Goal: Task Accomplishment & Management: Use online tool/utility

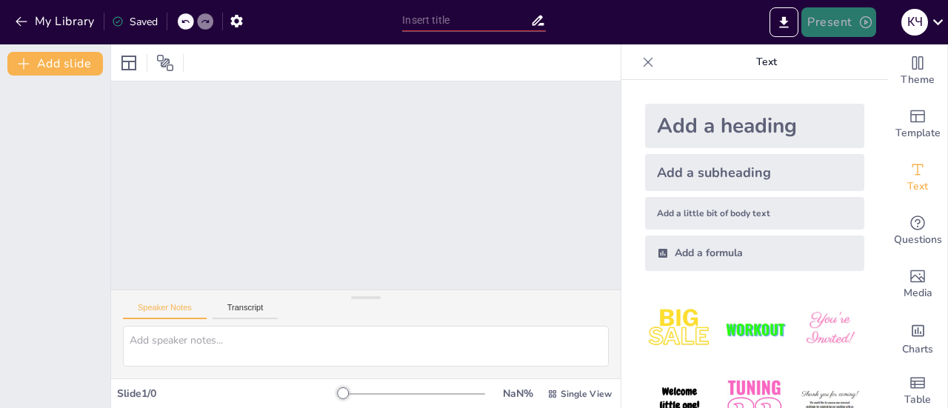
click at [835, 21] on button "Present" at bounding box center [838, 22] width 74 height 30
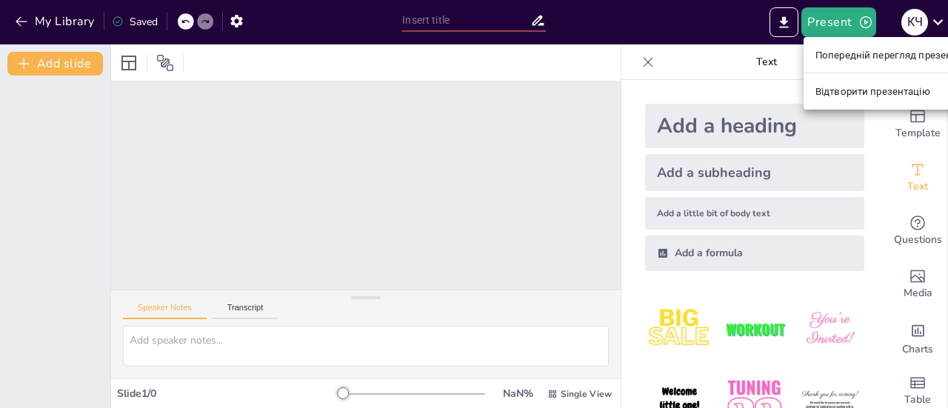
click at [844, 53] on font "Попередній перегляд презентації" at bounding box center [893, 55] width 157 height 11
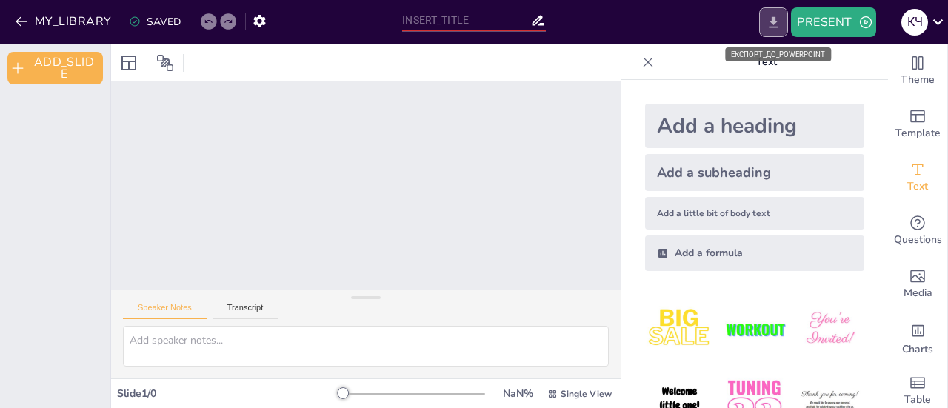
click at [775, 24] on icon "EXPORT_TO_POWERPOINT" at bounding box center [774, 23] width 16 height 16
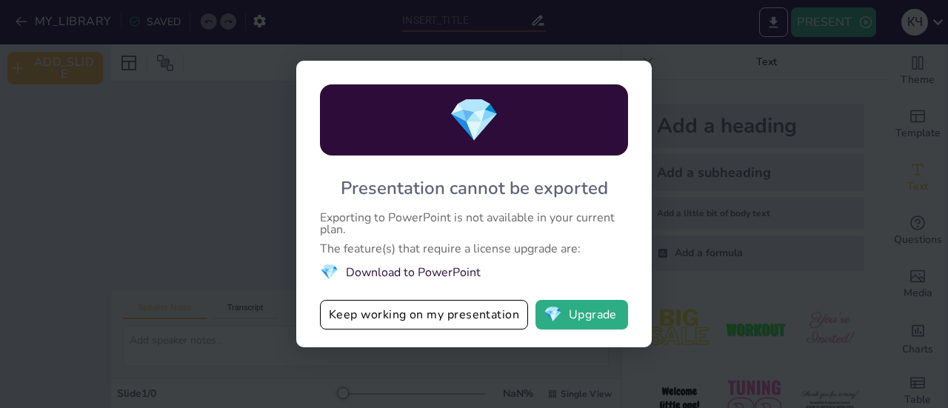
click at [137, 198] on div "💎 Presentation cannot be exported Exporting to PowerPoint is not available in y…" at bounding box center [474, 204] width 948 height 408
click at [767, 74] on div "💎 Presentation cannot be exported Exporting to PowerPoint is not available in y…" at bounding box center [474, 204] width 948 height 408
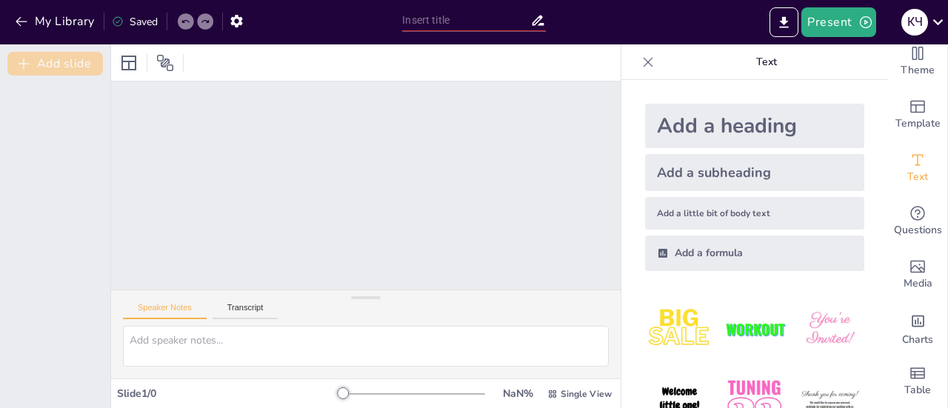
click at [74, 61] on button "Add slide" at bounding box center [55, 64] width 96 height 24
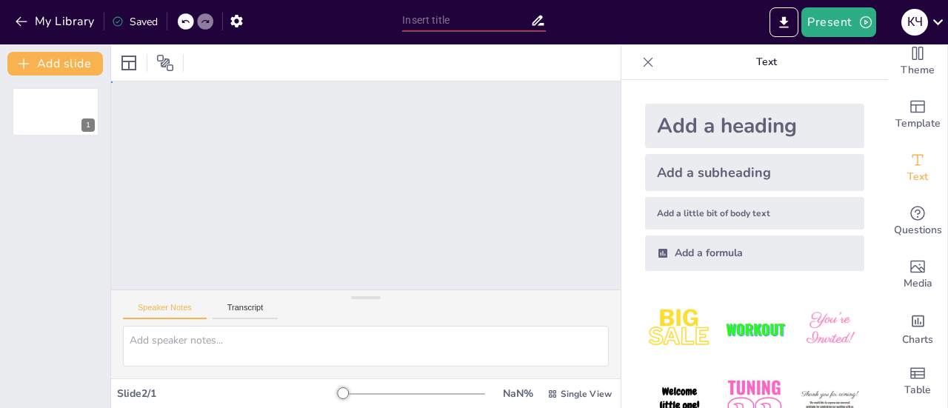
click at [434, 149] on div "Slide 1" at bounding box center [365, 185] width 509 height 208
click at [844, 27] on button "Present" at bounding box center [838, 22] width 74 height 30
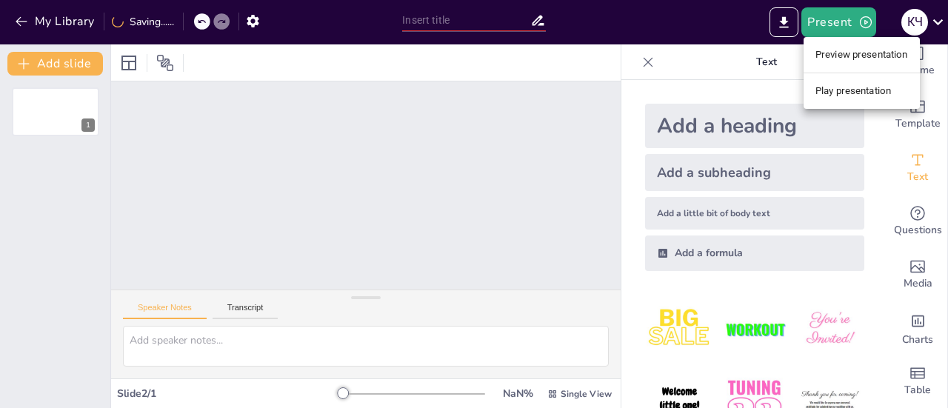
click at [844, 94] on li "Play presentation" at bounding box center [861, 91] width 116 height 24
